Goal: Task Accomplishment & Management: Manage account settings

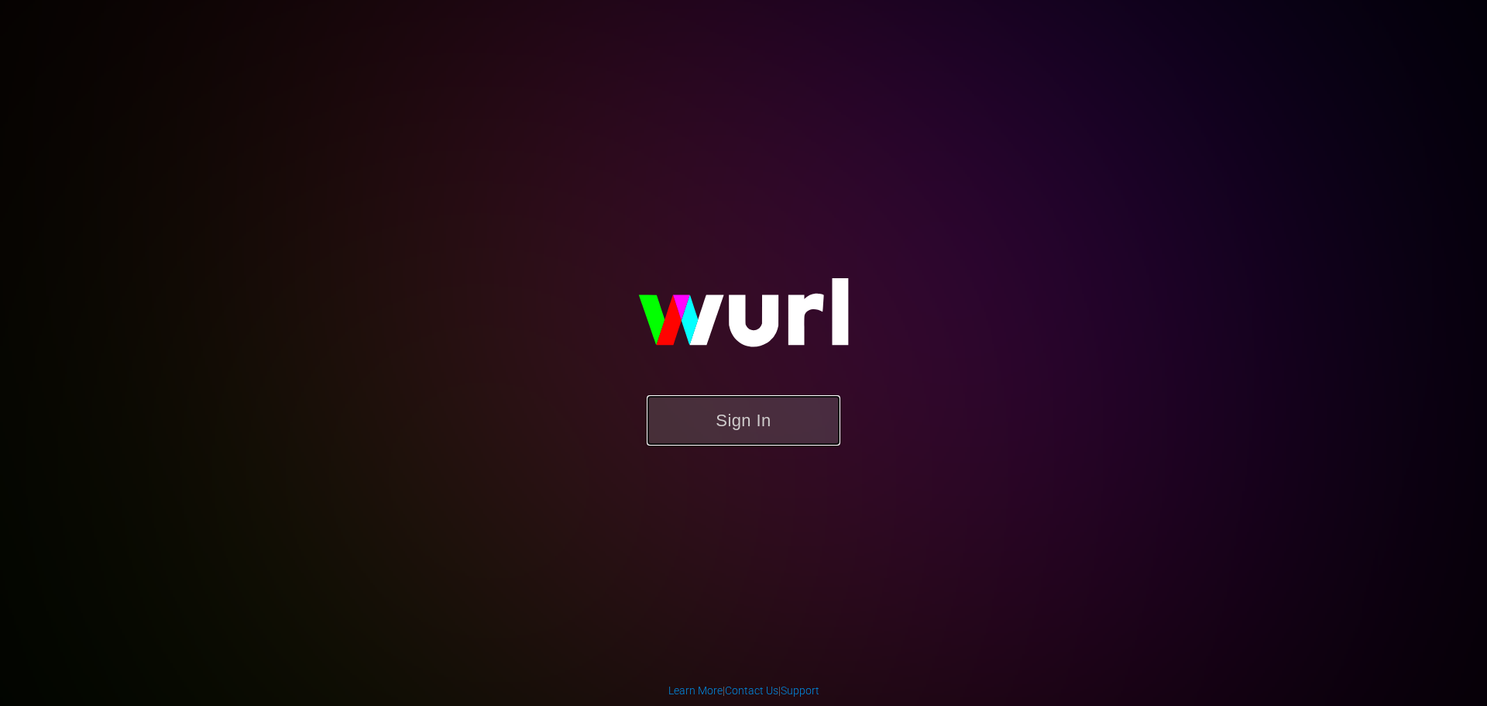
click at [802, 401] on button "Sign In" at bounding box center [744, 420] width 194 height 50
click at [764, 414] on button "Sign In" at bounding box center [744, 420] width 194 height 50
click at [714, 423] on button "Sign In" at bounding box center [744, 420] width 194 height 50
click at [772, 445] on button "Sign In" at bounding box center [744, 420] width 194 height 50
click at [745, 411] on button "Sign In" at bounding box center [744, 420] width 194 height 50
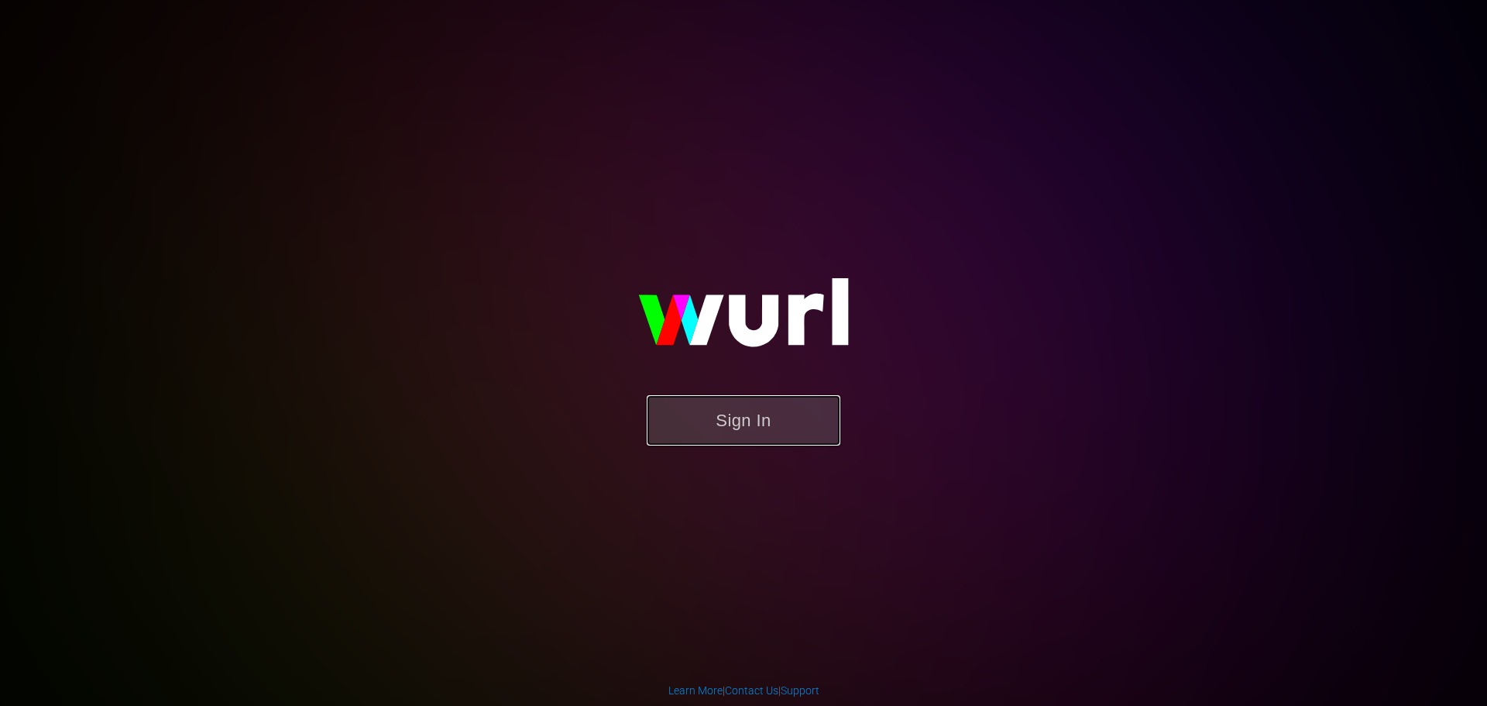
click at [772, 411] on button "Sign In" at bounding box center [744, 420] width 194 height 50
